Goal: Information Seeking & Learning: Learn about a topic

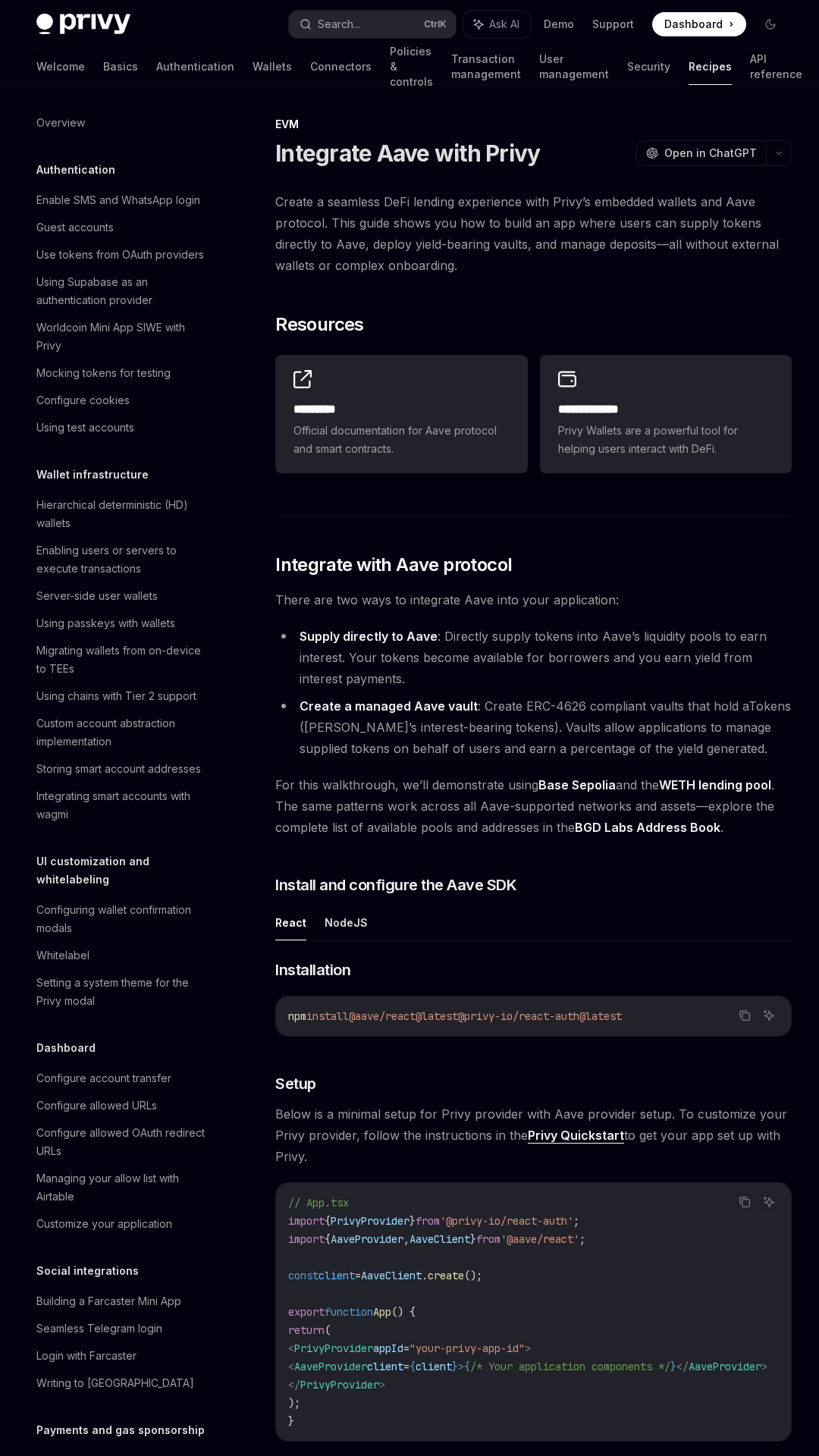
scroll to position [1309, 0]
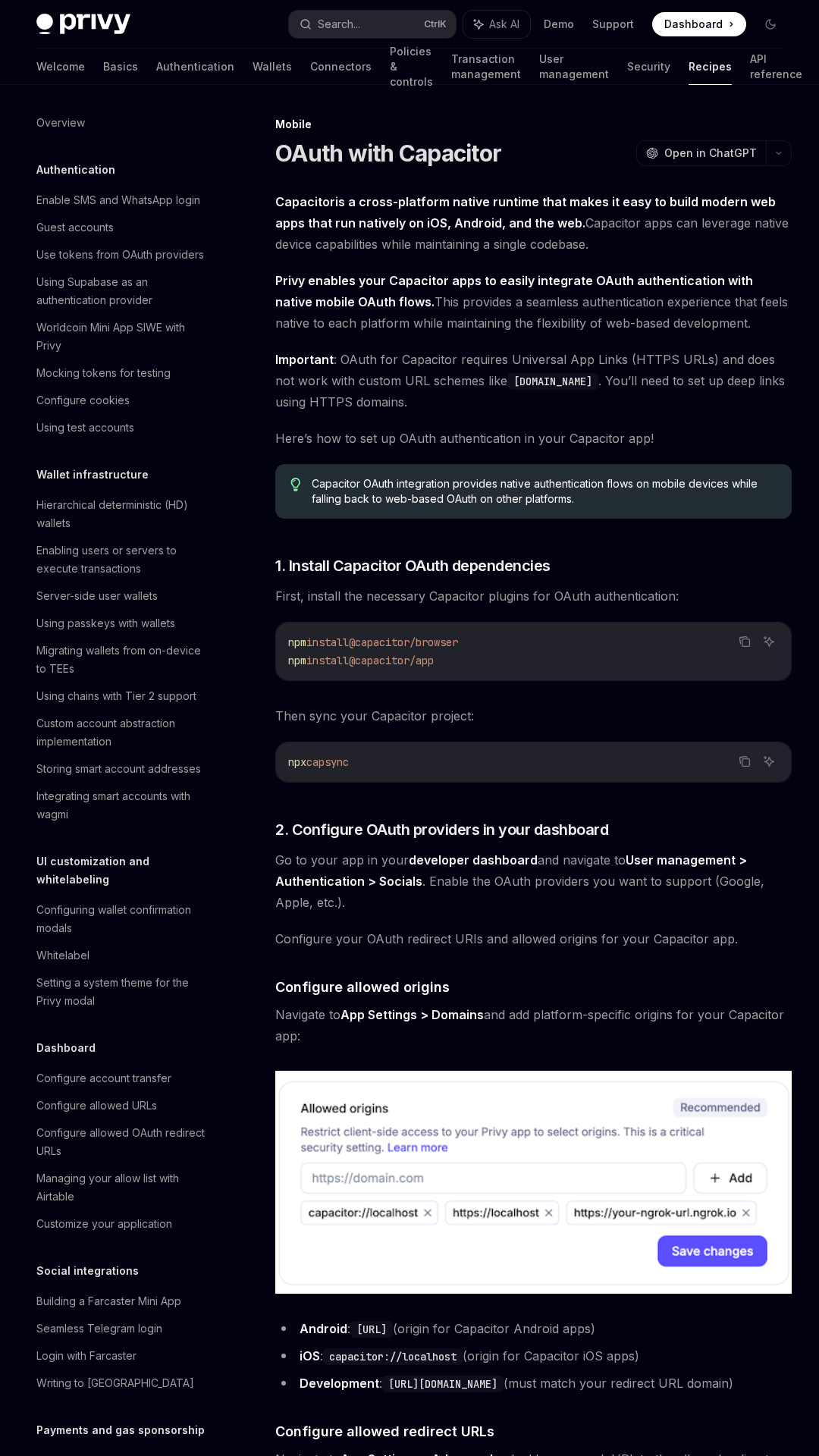
scroll to position [1254, 0]
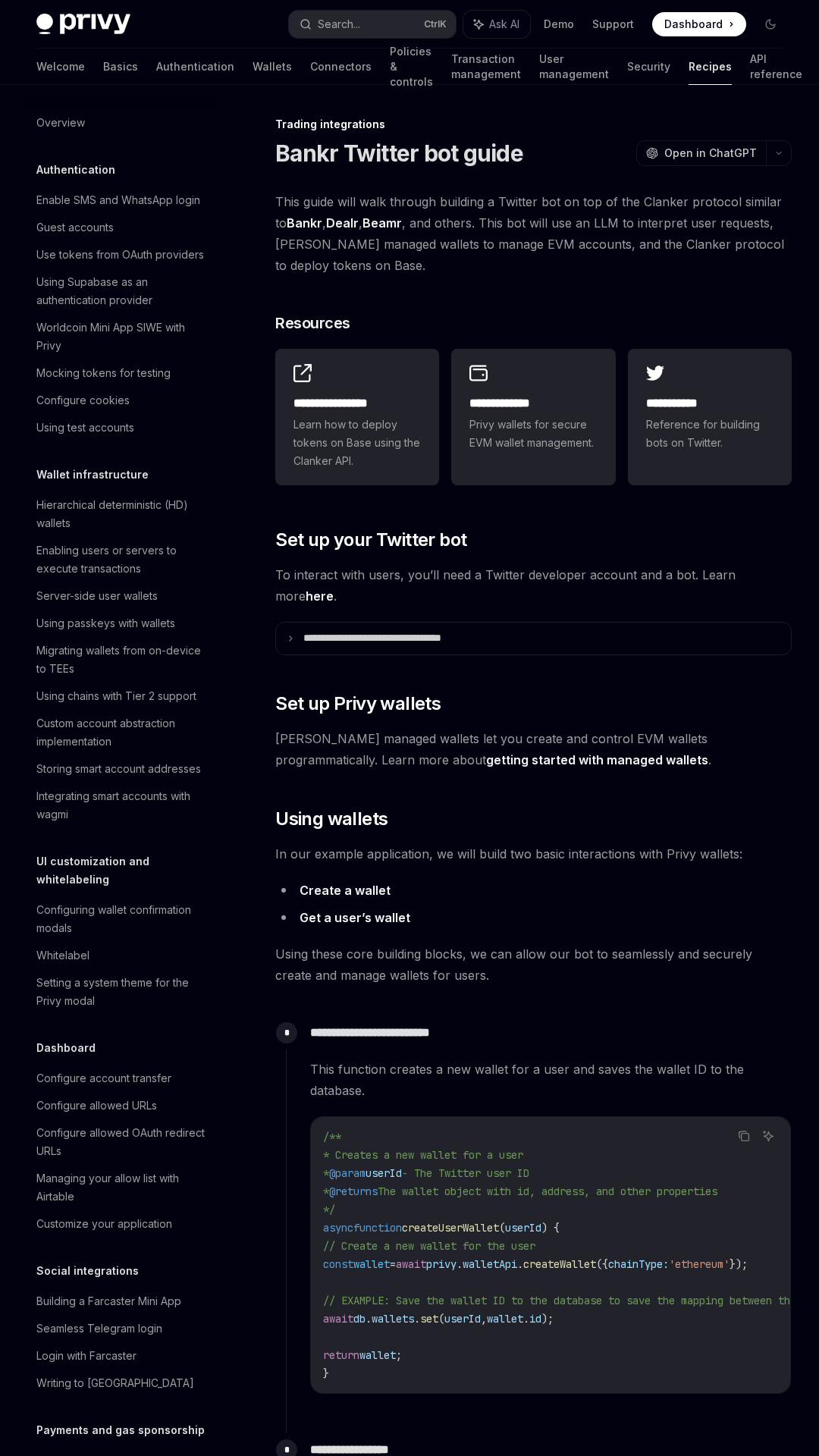
scroll to position [1022, 0]
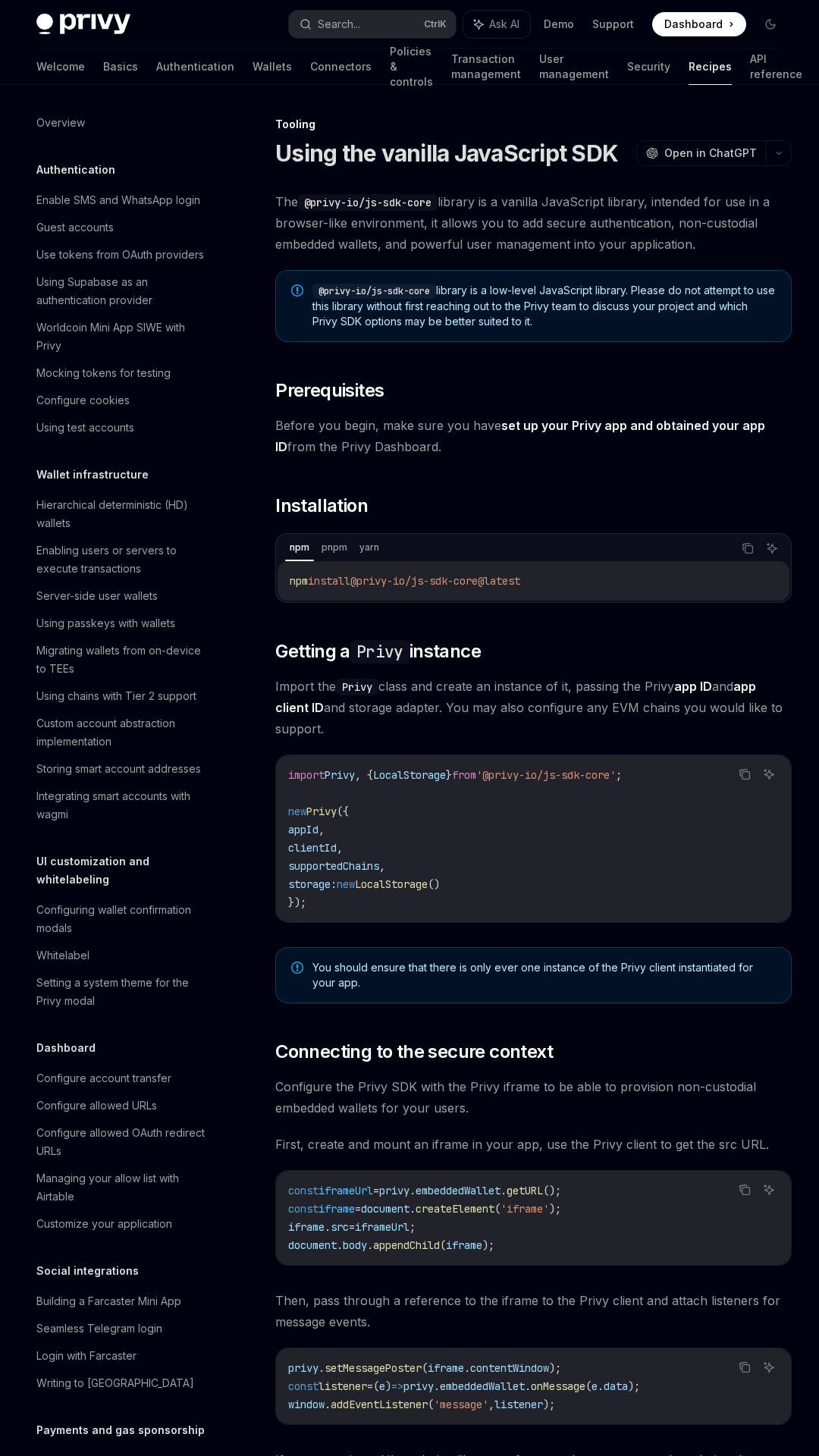
scroll to position [1327, 0]
